Goal: Find contact information: Find contact information

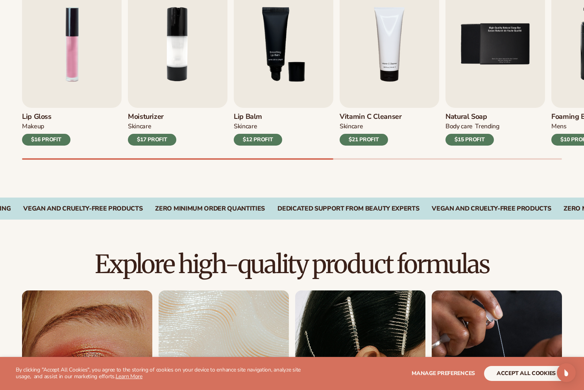
scroll to position [305, 0]
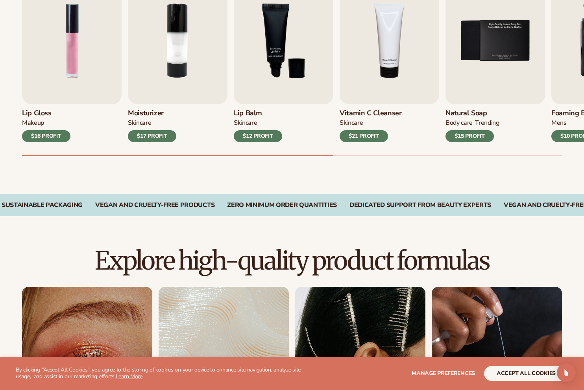
click at [144, 203] on div "VEGAN AND CRUELTY-FREE PRODUCTS" at bounding box center [154, 204] width 119 height 7
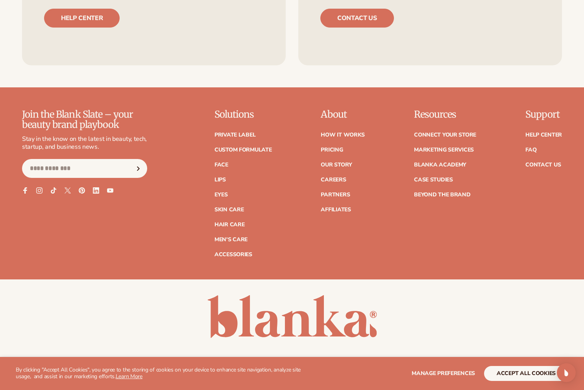
scroll to position [1366, 0]
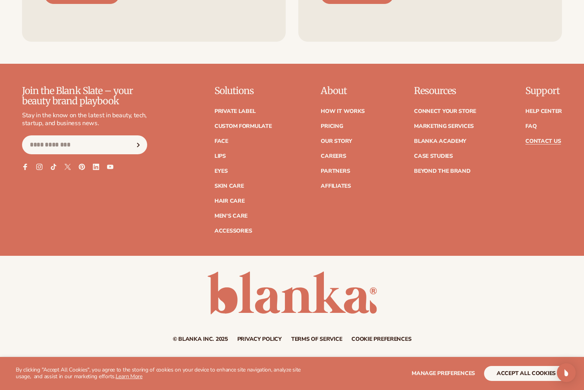
click at [541, 142] on link "Contact Us" at bounding box center [542, 142] width 35 height 6
